Goal: Download file/media

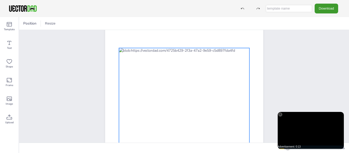
scroll to position [52, 0]
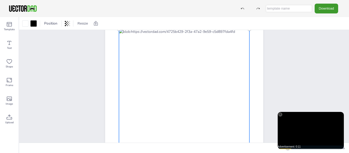
click at [196, 73] on div at bounding box center [184, 88] width 130 height 118
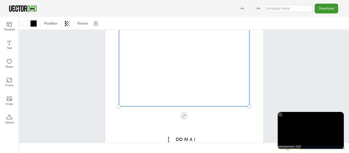
scroll to position [107, 0]
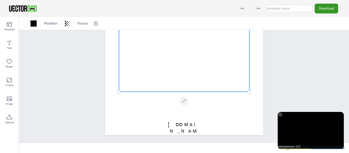
click at [328, 9] on button "Download" at bounding box center [327, 9] width 24 height 10
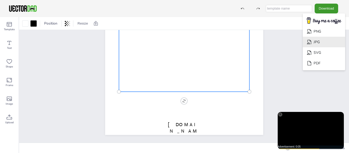
click at [325, 40] on li "JPG" at bounding box center [324, 42] width 42 height 11
